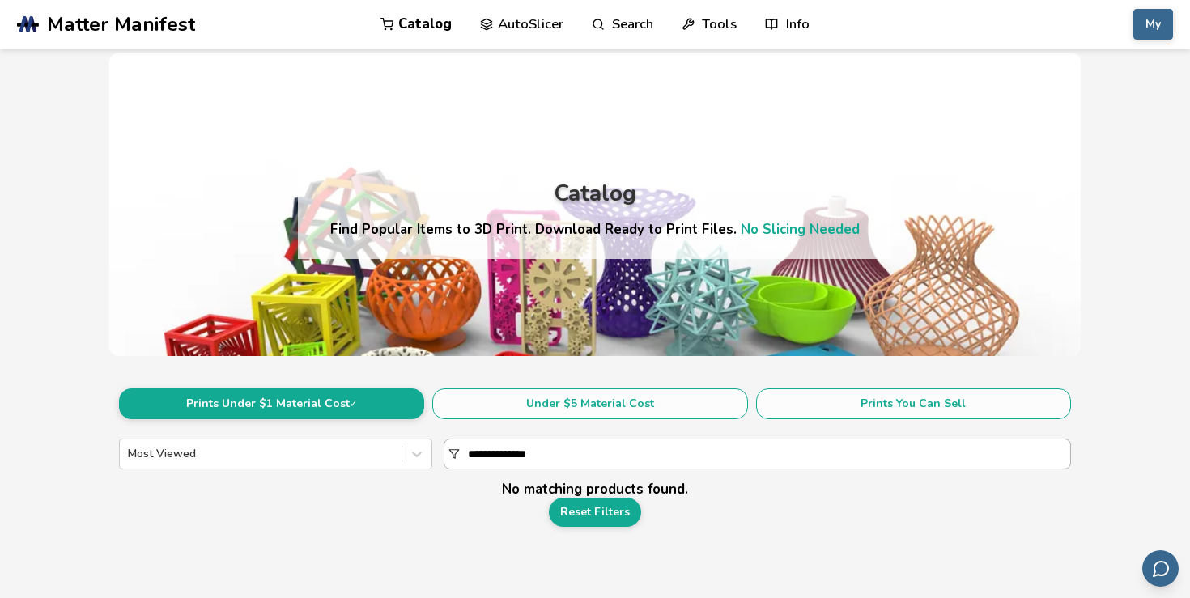
click at [549, 454] on input "**********" at bounding box center [769, 454] width 602 height 29
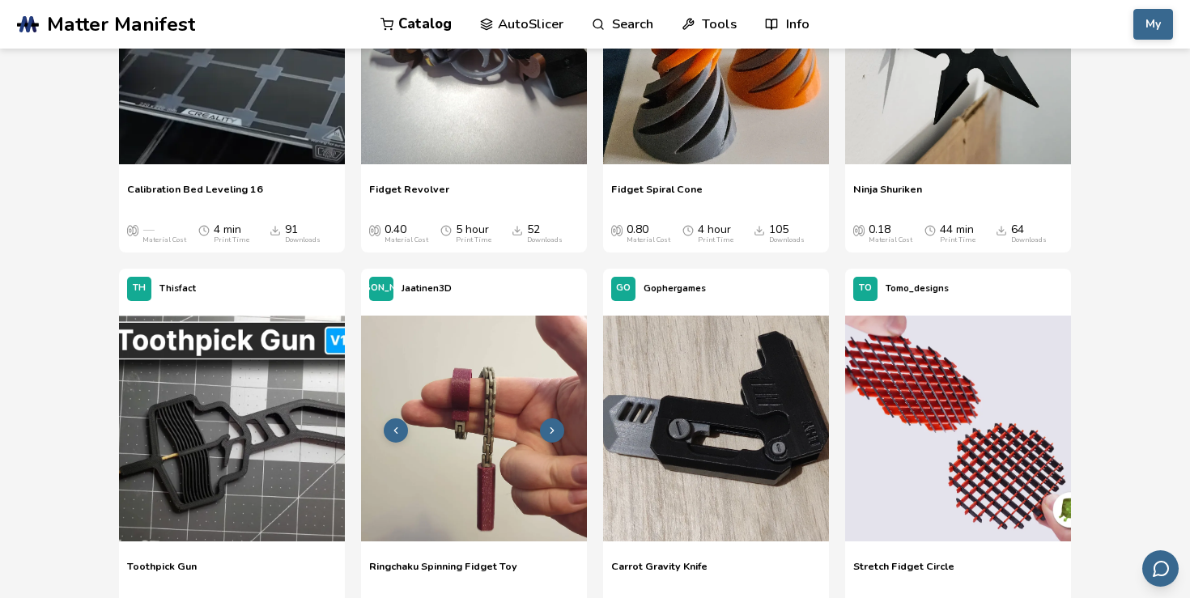
scroll to position [675, 0]
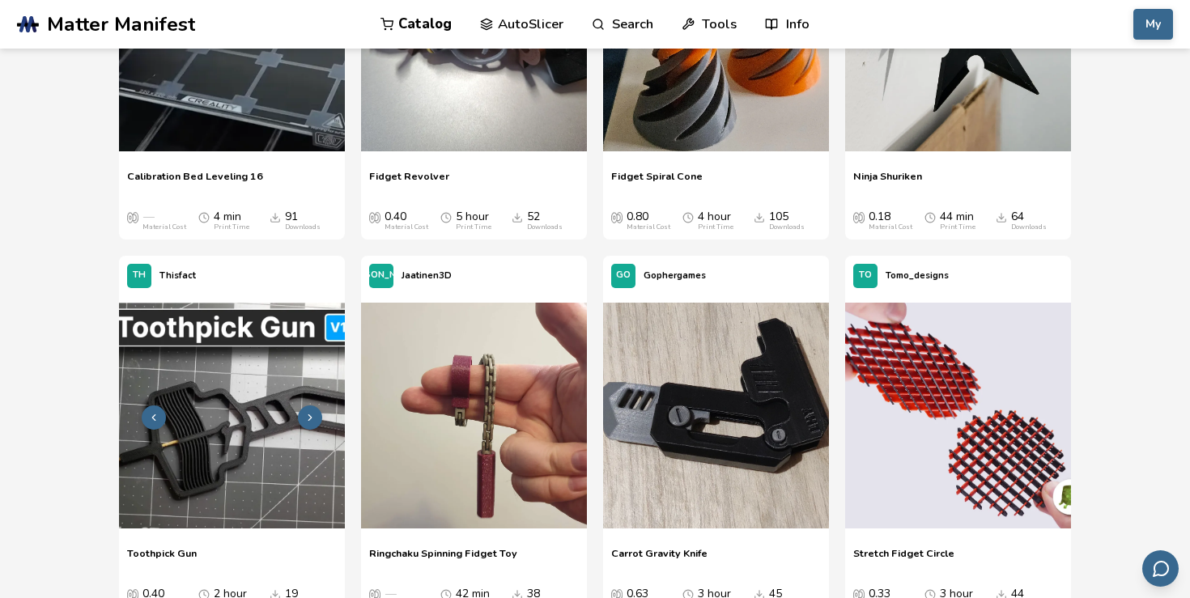
click at [230, 462] on img at bounding box center [232, 416] width 226 height 226
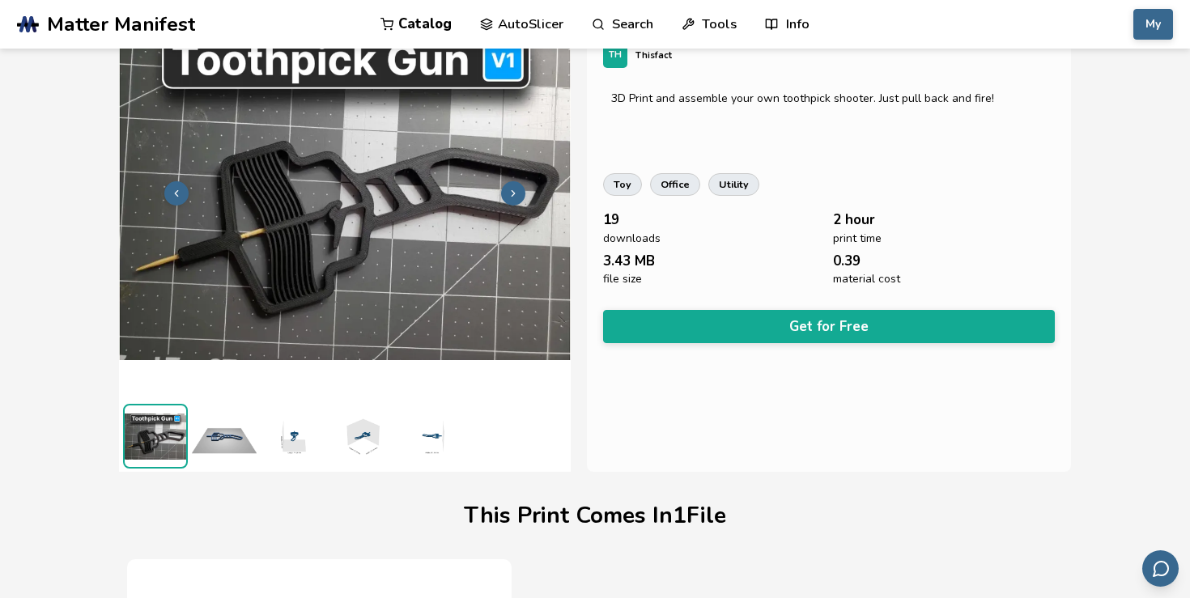
scroll to position [80, 0]
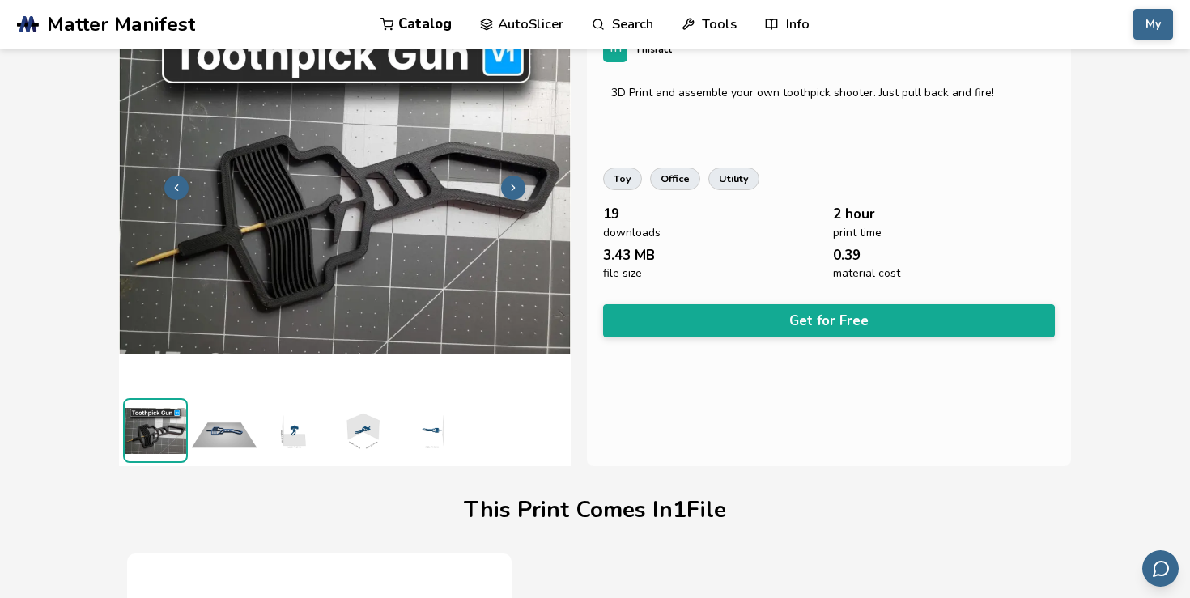
click at [519, 177] on button at bounding box center [513, 188] width 24 height 24
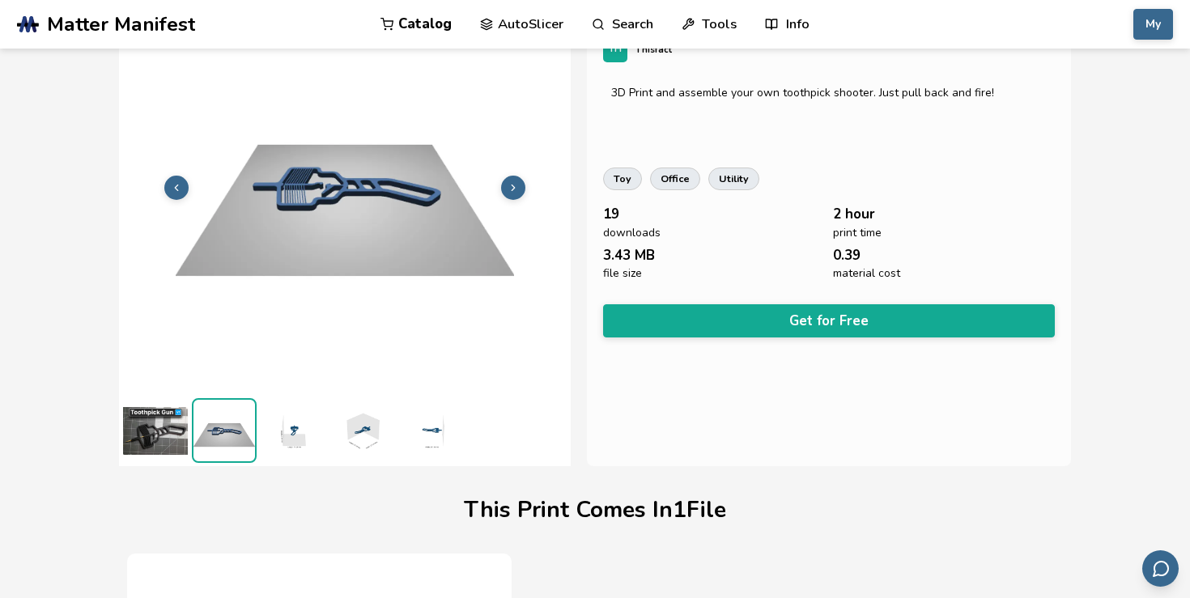
click at [519, 177] on button at bounding box center [513, 188] width 24 height 24
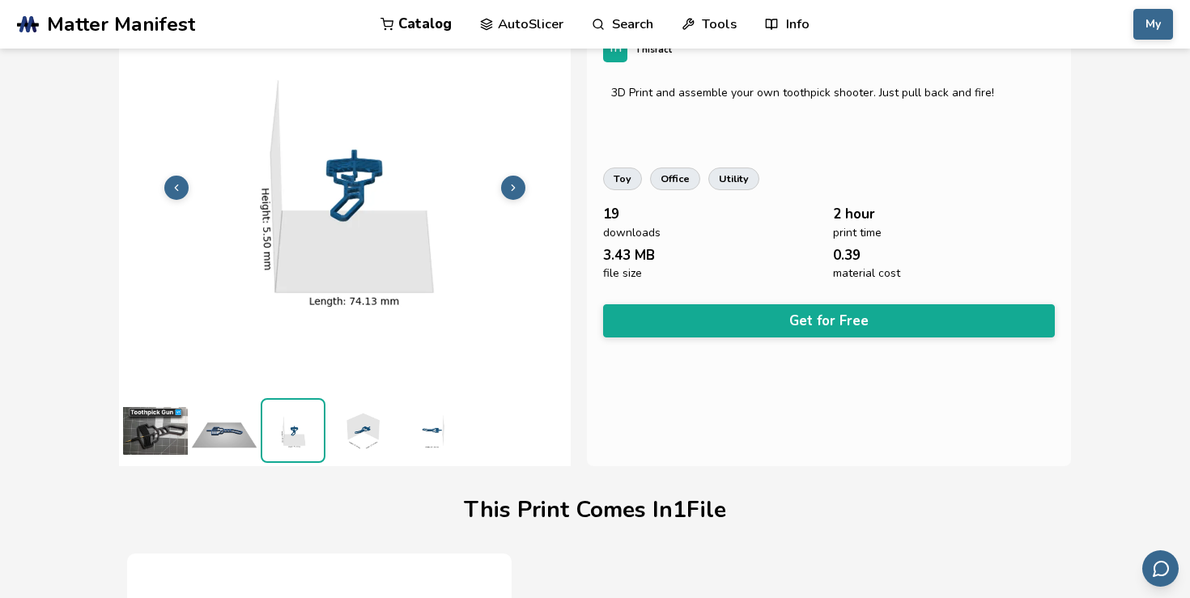
click at [519, 177] on button at bounding box center [513, 188] width 24 height 24
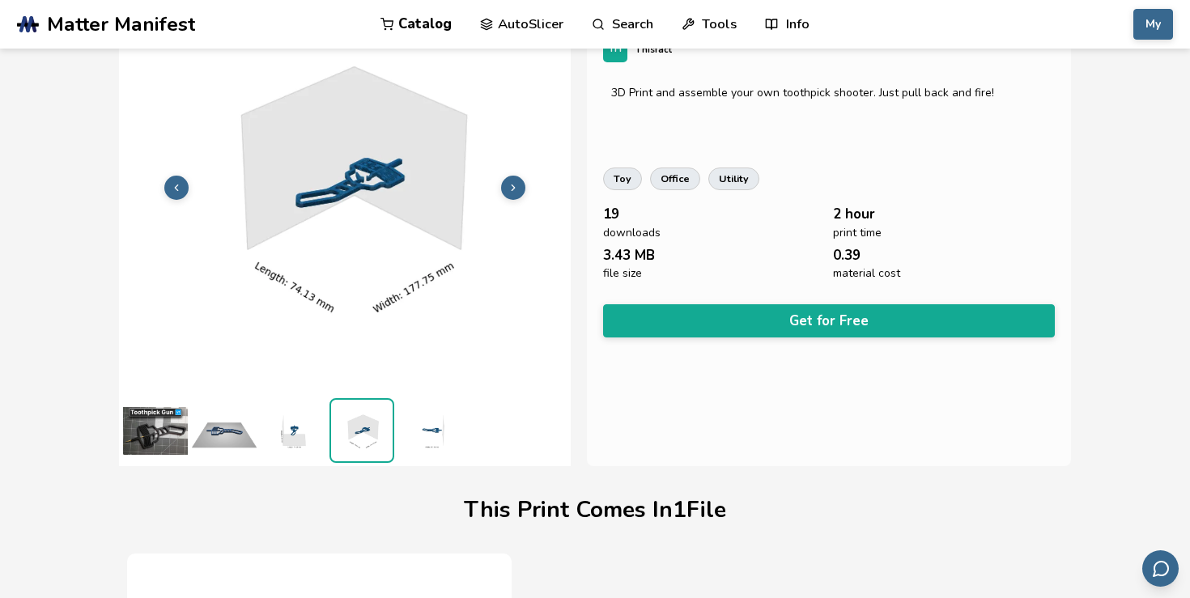
click at [519, 177] on button at bounding box center [513, 188] width 24 height 24
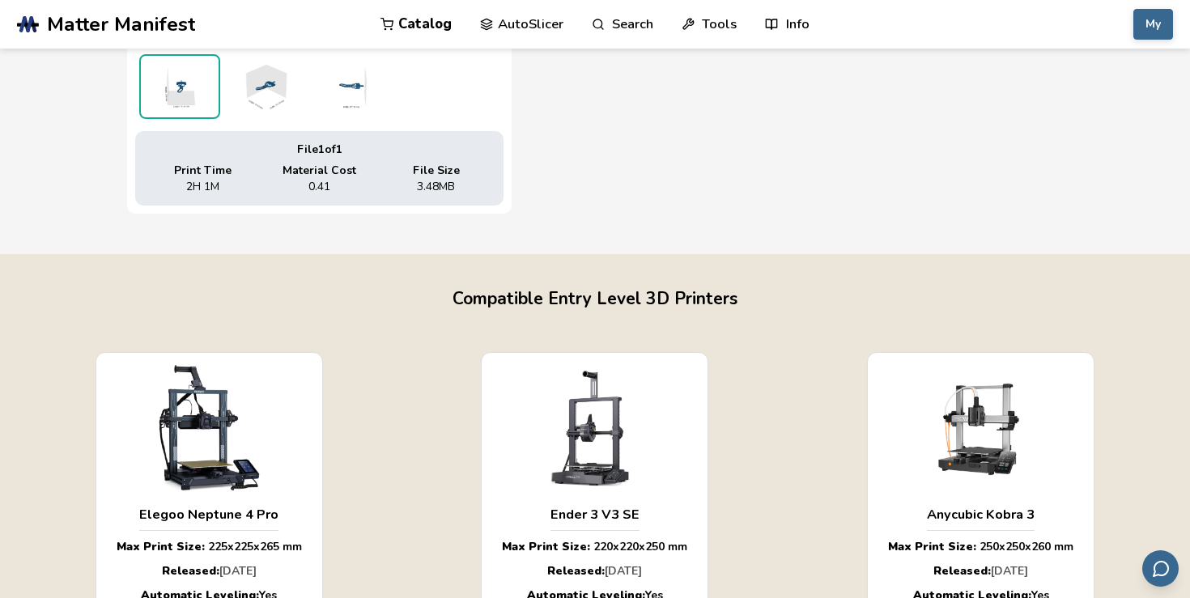
scroll to position [984, 0]
